Goal: Transaction & Acquisition: Obtain resource

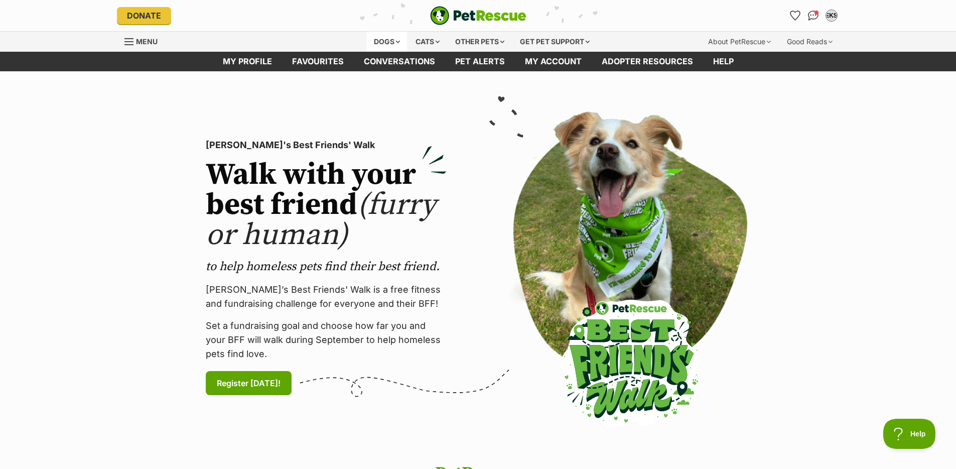
click at [374, 37] on div "Dogs" at bounding box center [387, 42] width 40 height 20
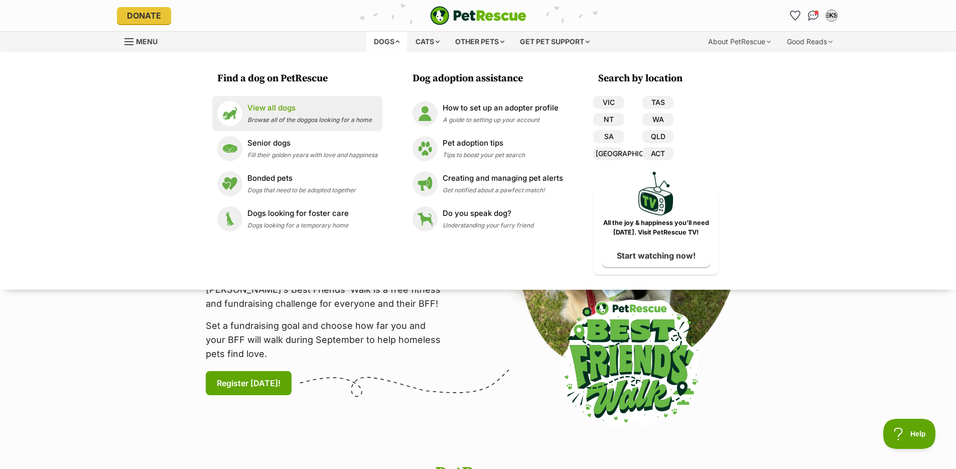
click at [297, 114] on div "View all dogs Browse all of the doggos looking for a home" at bounding box center [309, 113] width 124 height 22
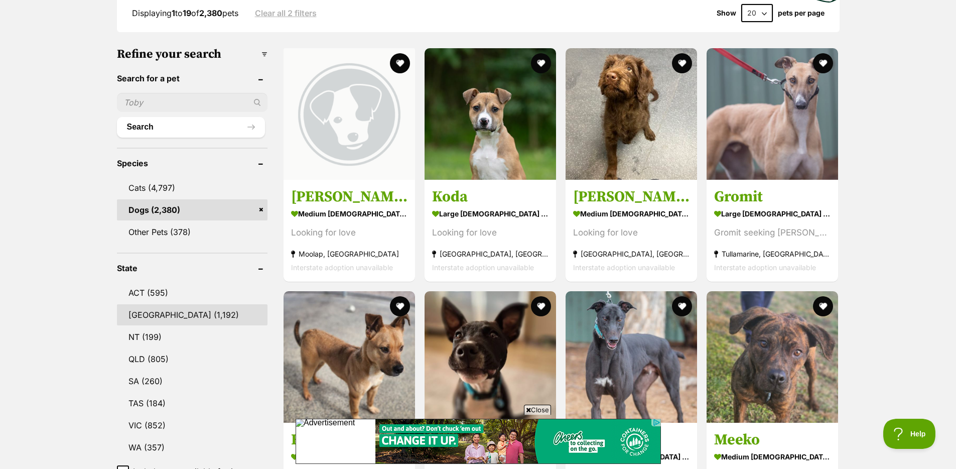
scroll to position [290, 0]
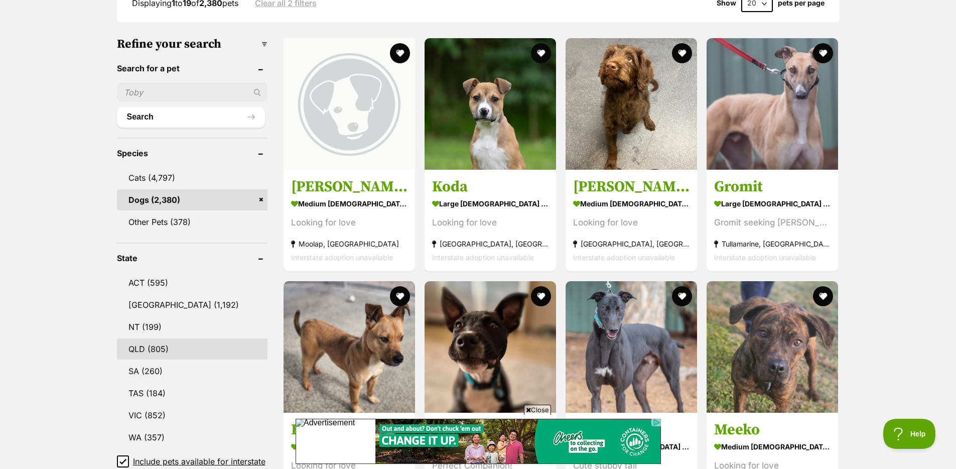
click at [165, 341] on link "QLD (805)" at bounding box center [192, 348] width 151 height 21
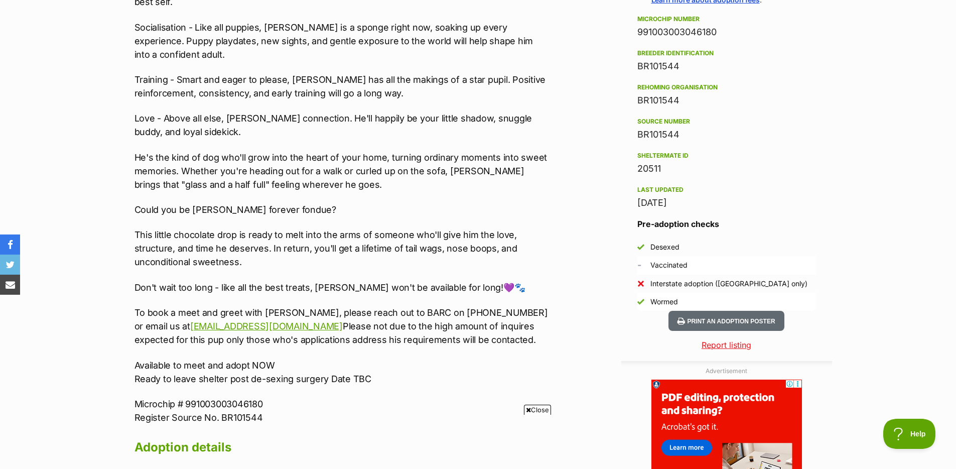
scroll to position [855, 0]
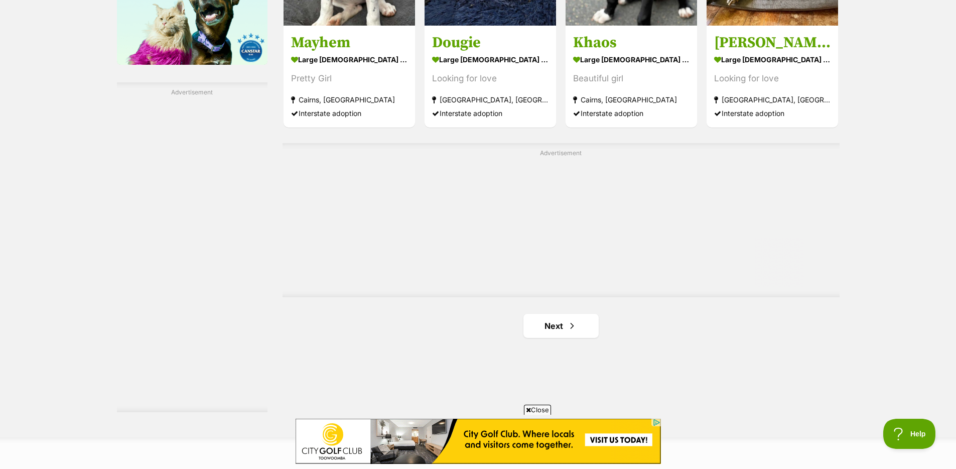
scroll to position [1685, 0]
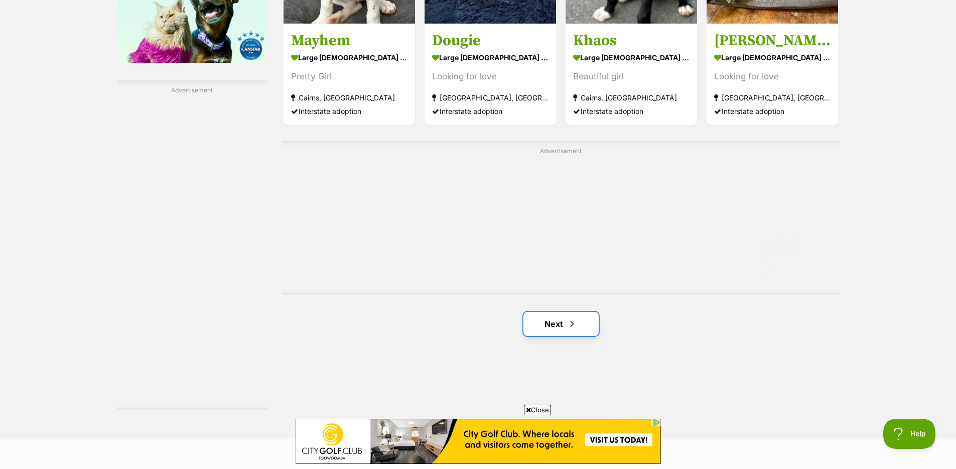
click at [570, 323] on span "Next page" at bounding box center [572, 324] width 10 height 12
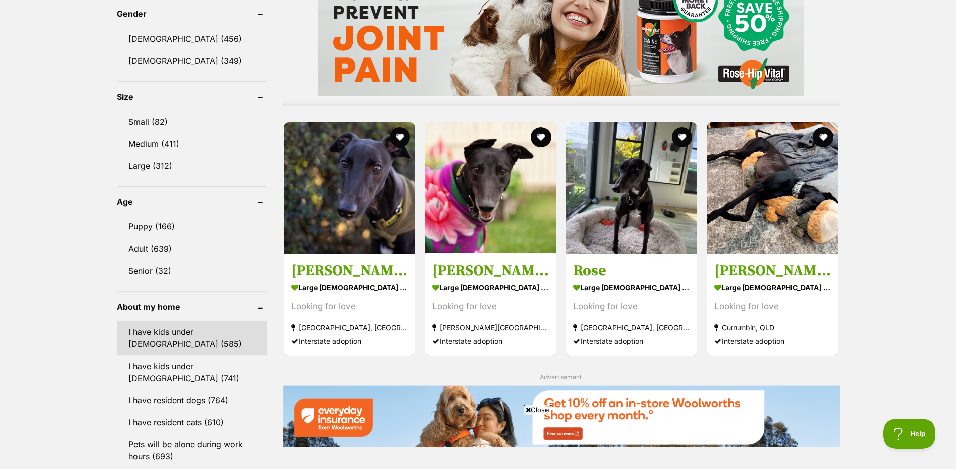
scroll to position [868, 0]
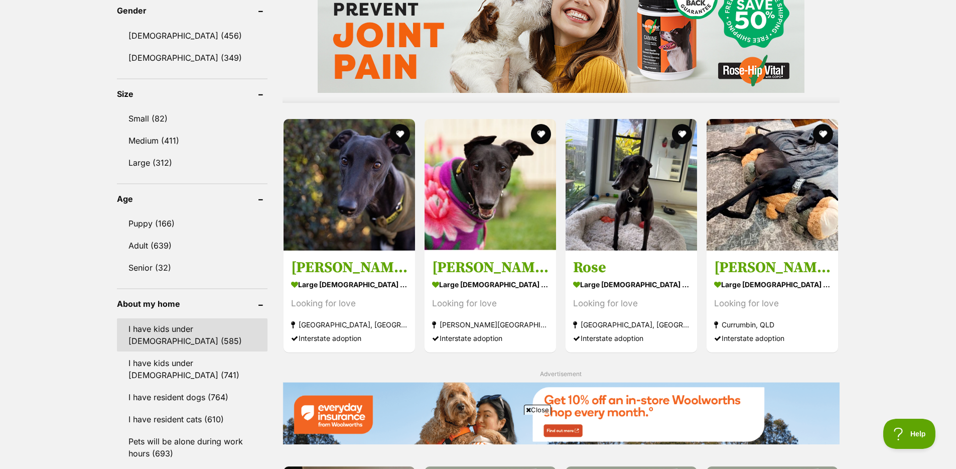
click at [220, 335] on link "I have kids under [DEMOGRAPHIC_DATA] (585)" at bounding box center [192, 334] width 151 height 33
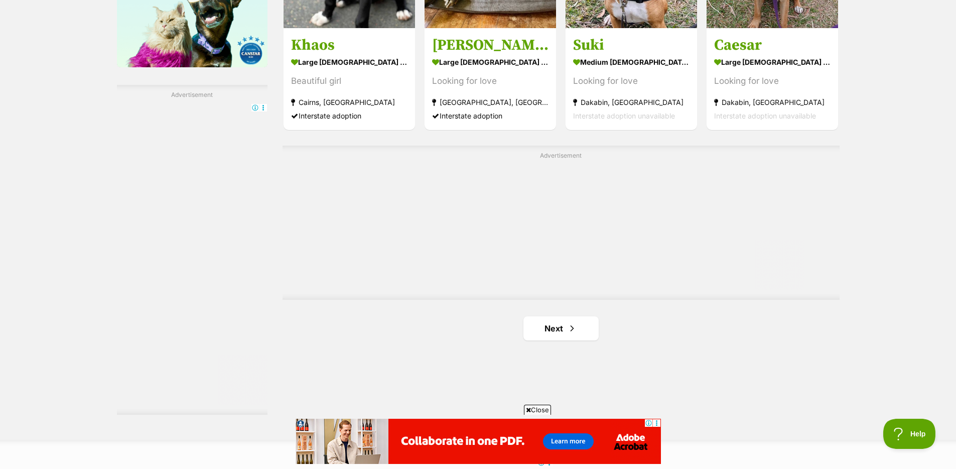
scroll to position [1681, 0]
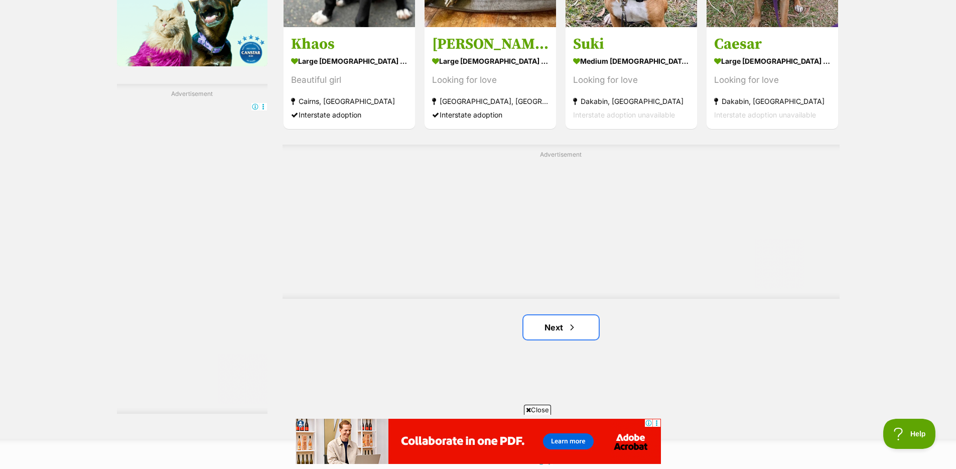
drag, startPoint x: 565, startPoint y: 329, endPoint x: 606, endPoint y: 322, distance: 41.8
click at [565, 329] on link "Next" at bounding box center [560, 327] width 75 height 24
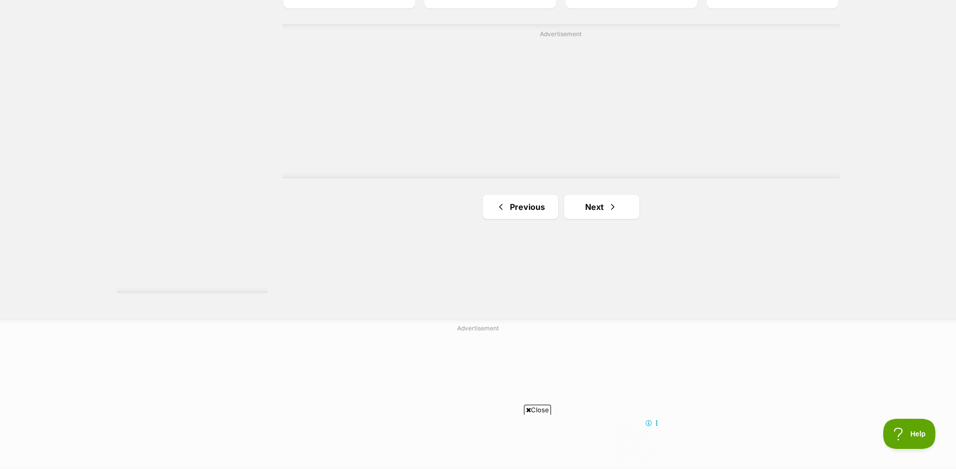
scroll to position [1803, 0]
click at [614, 203] on span "Next page" at bounding box center [613, 205] width 10 height 12
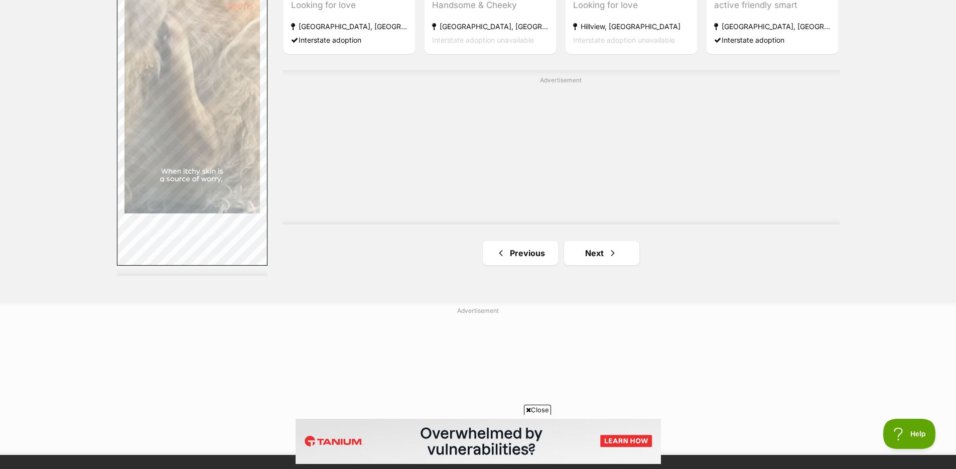
scroll to position [1822, 0]
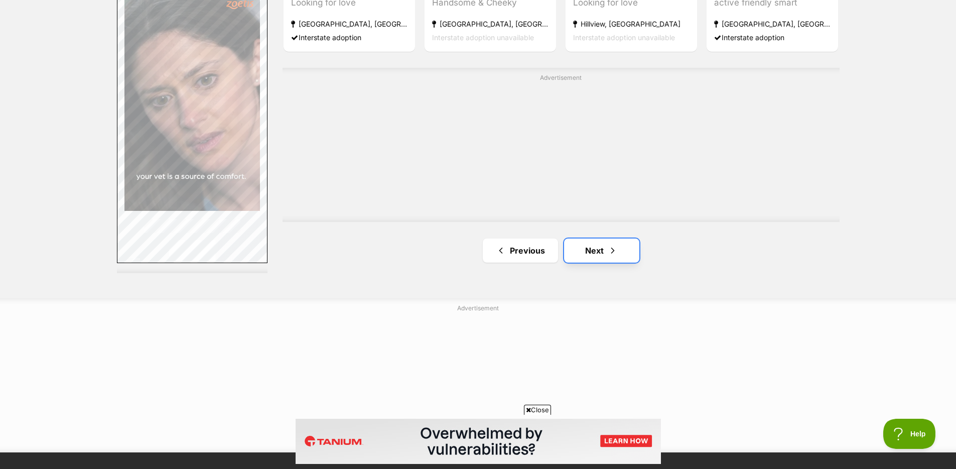
click at [605, 252] on link "Next" at bounding box center [601, 250] width 75 height 24
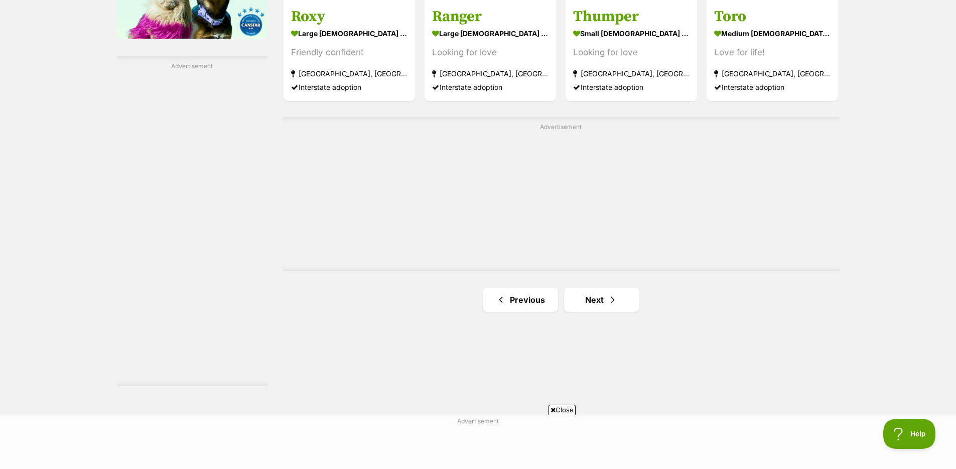
scroll to position [1786, 0]
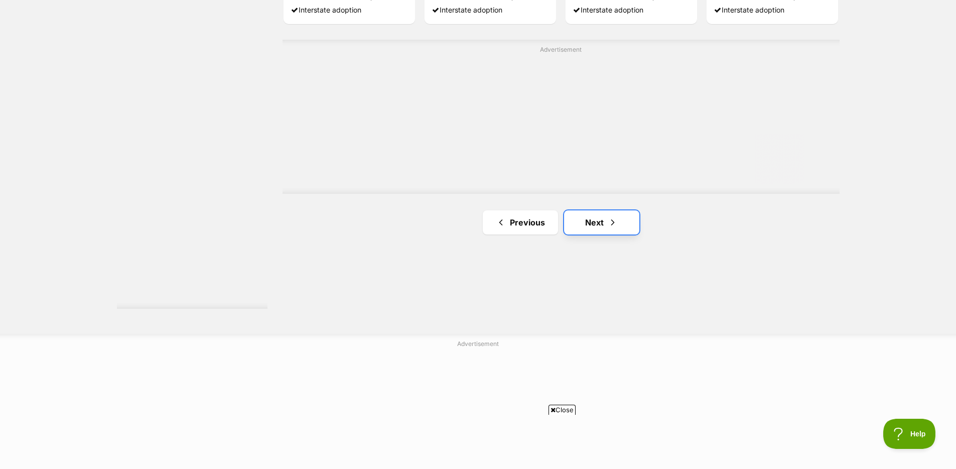
click at [626, 233] on link "Next" at bounding box center [601, 222] width 75 height 24
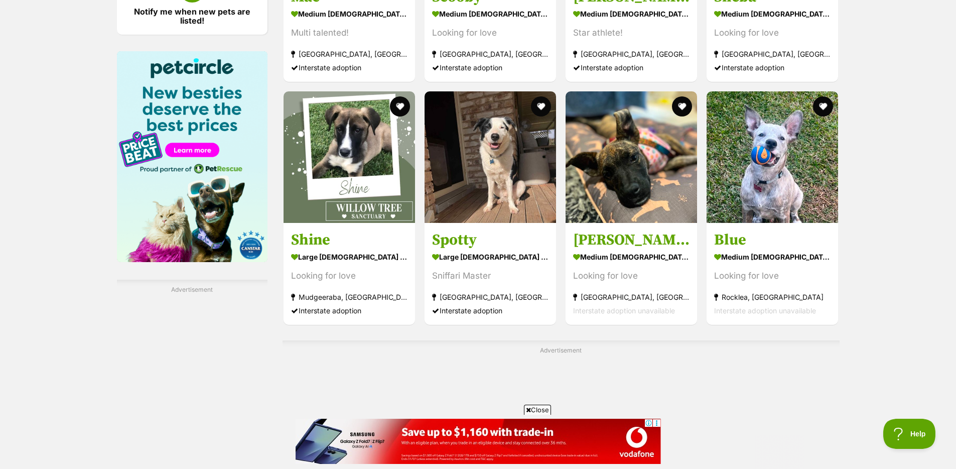
scroll to position [1708, 0]
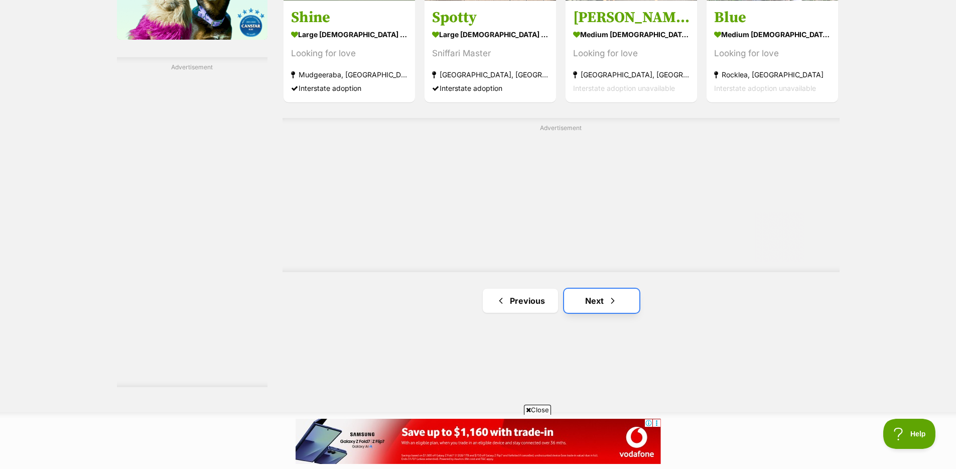
click at [618, 298] on link "Next" at bounding box center [601, 300] width 75 height 24
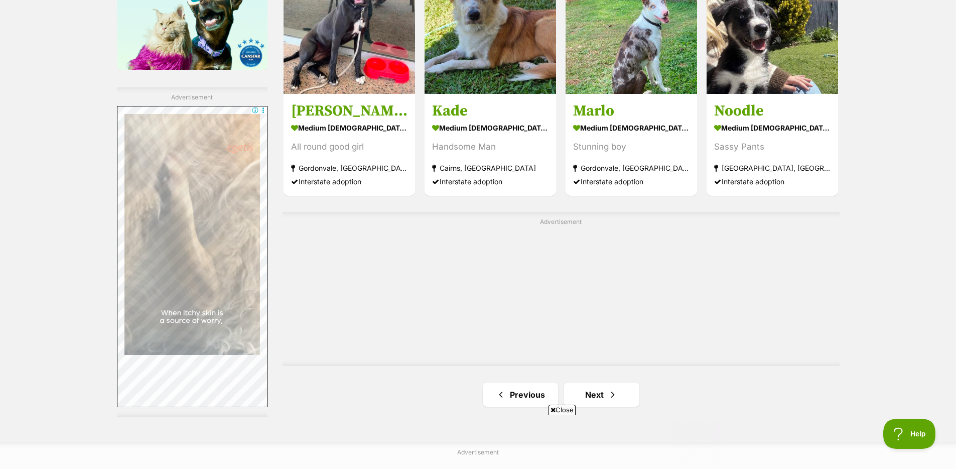
scroll to position [1741, 0]
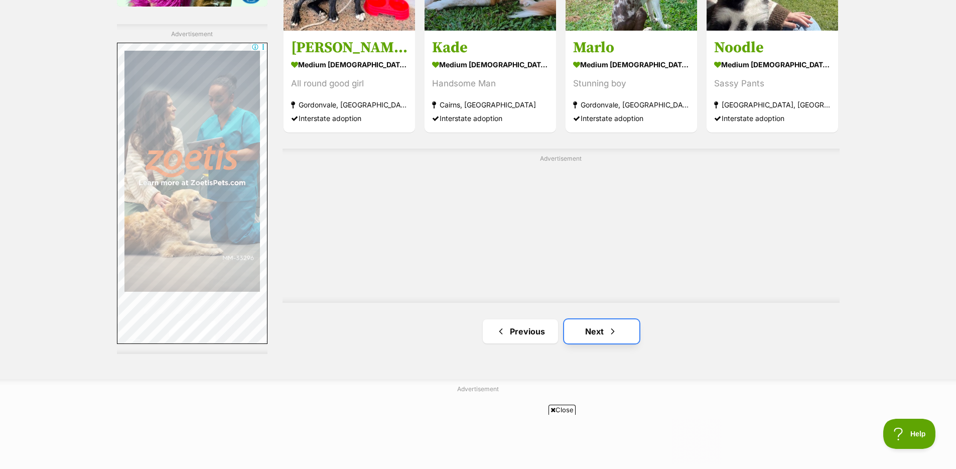
click at [604, 331] on link "Next" at bounding box center [601, 331] width 75 height 24
